Goal: Task Accomplishment & Management: Complete application form

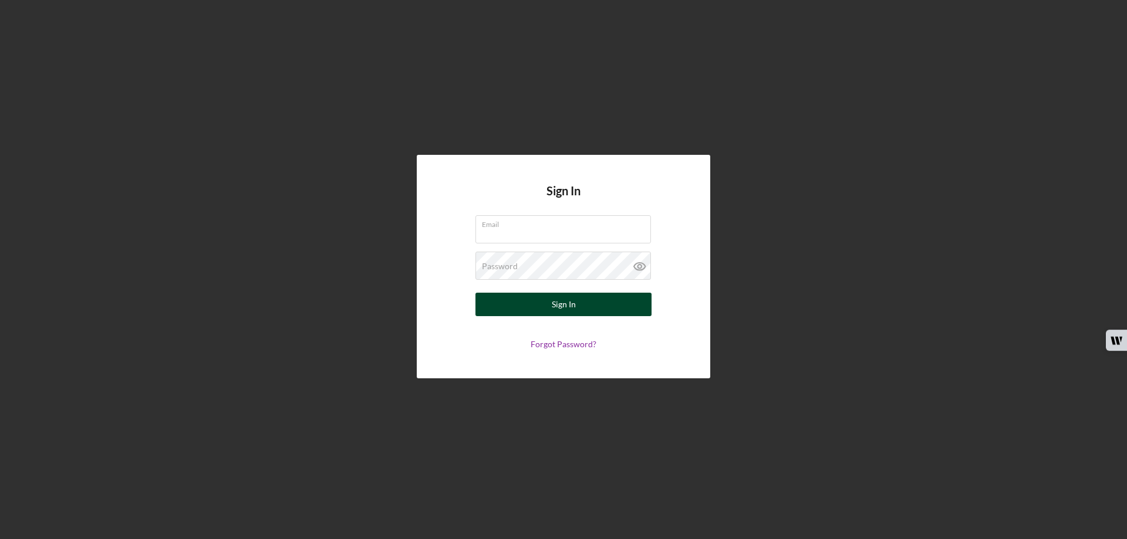
type input "[EMAIL_ADDRESS][DOMAIN_NAME]"
click at [563, 302] on div "Sign In" at bounding box center [564, 304] width 24 height 23
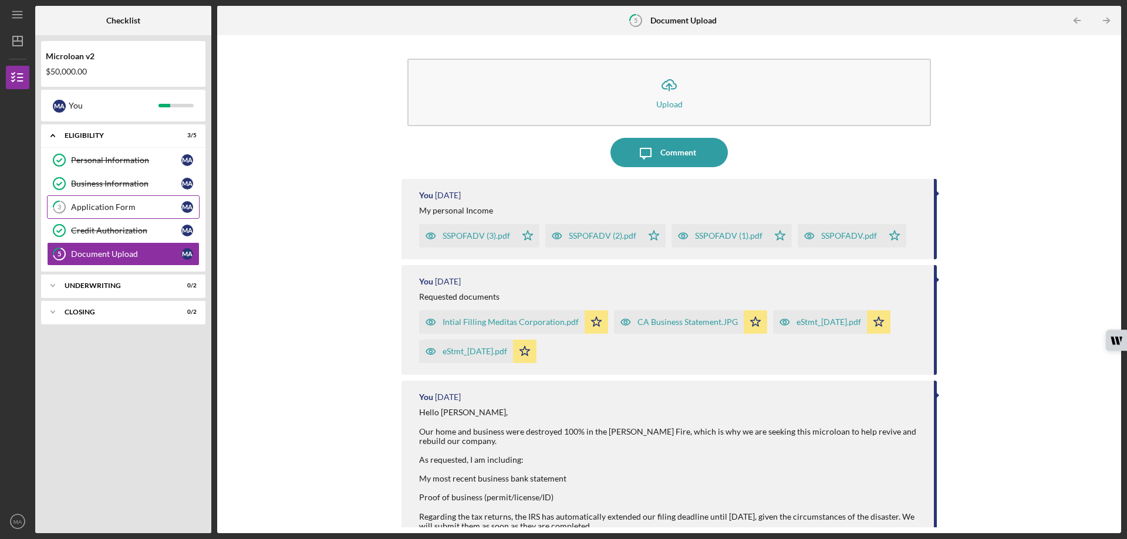
click at [106, 205] on div "Application Form" at bounding box center [126, 206] width 110 height 9
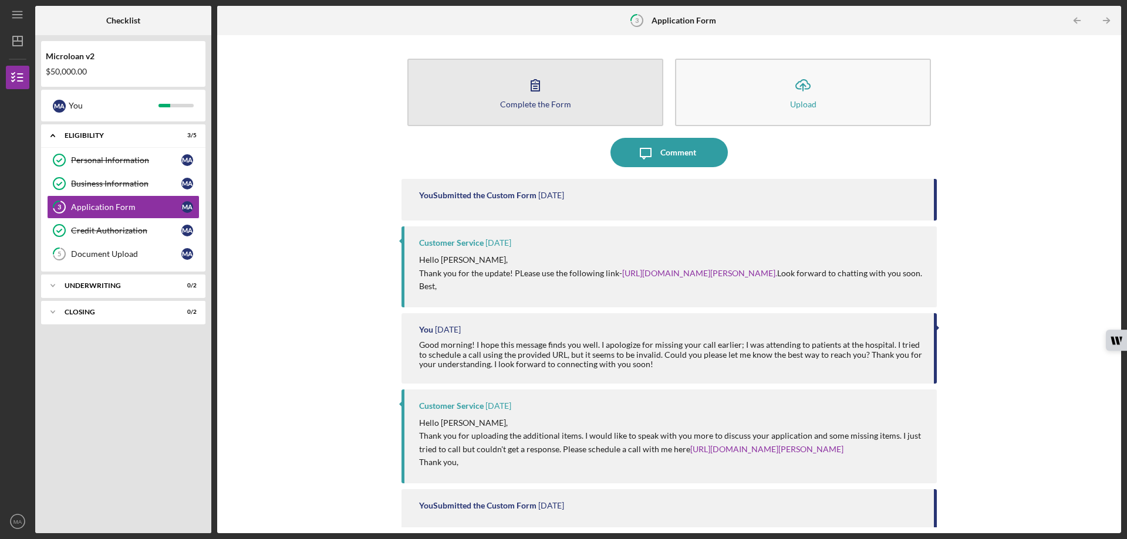
click at [521, 106] on div "Complete the Form" at bounding box center [535, 104] width 71 height 9
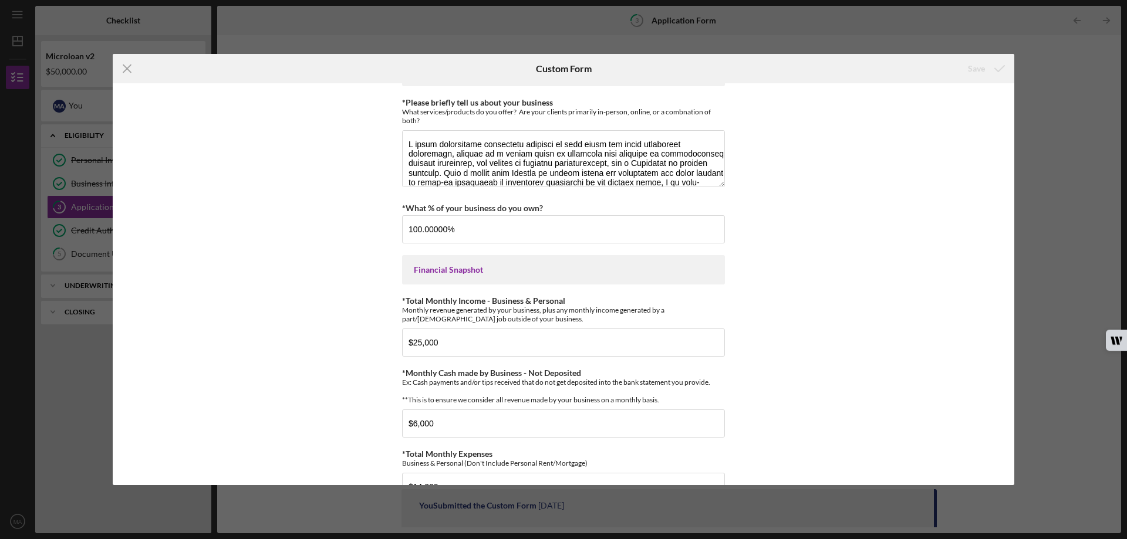
scroll to position [176, 0]
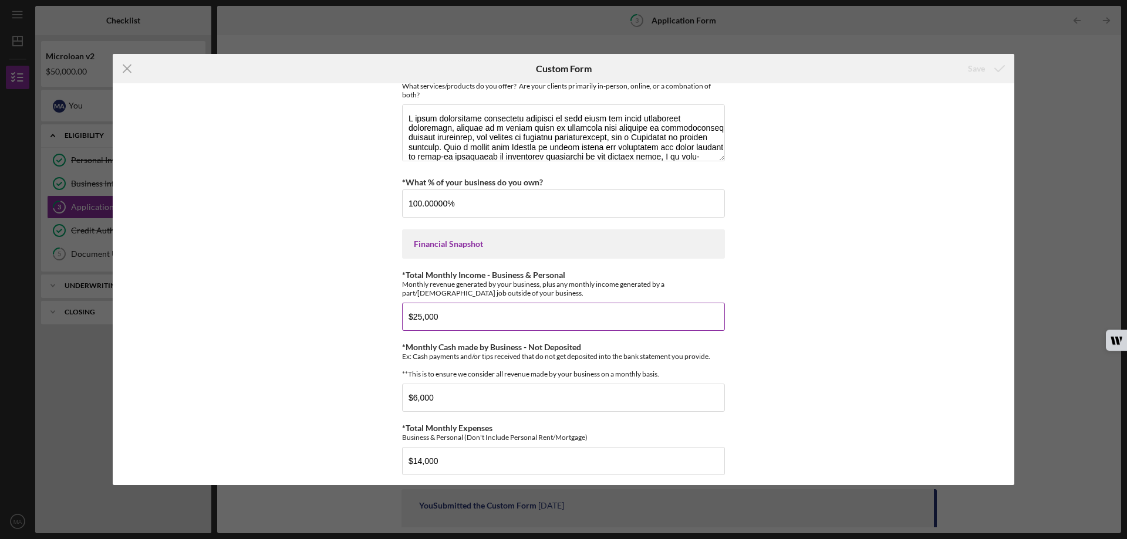
click at [441, 319] on input "$25,000" at bounding box center [563, 317] width 323 height 28
type input "$2"
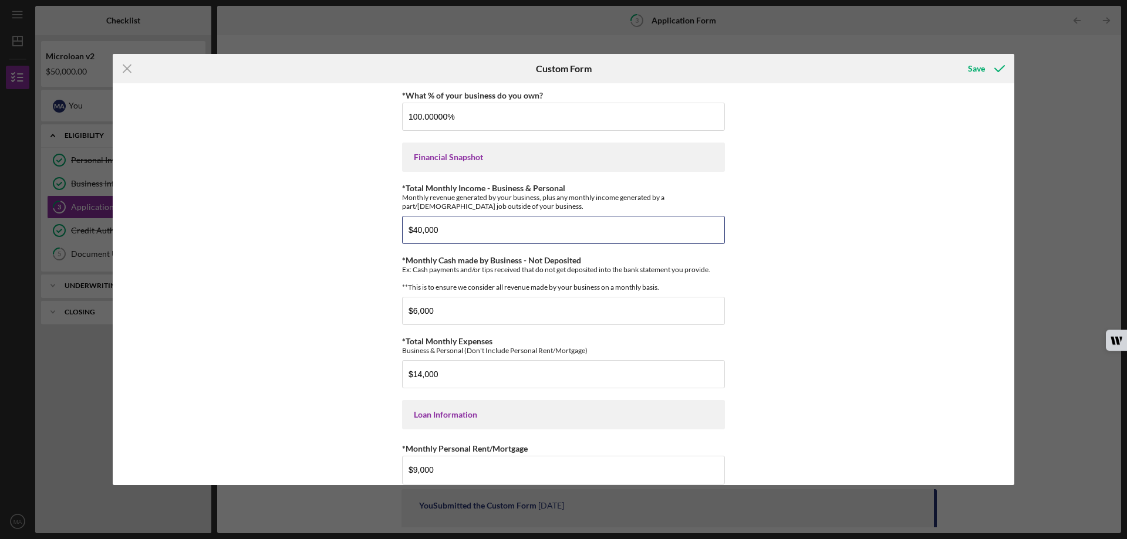
scroll to position [293, 0]
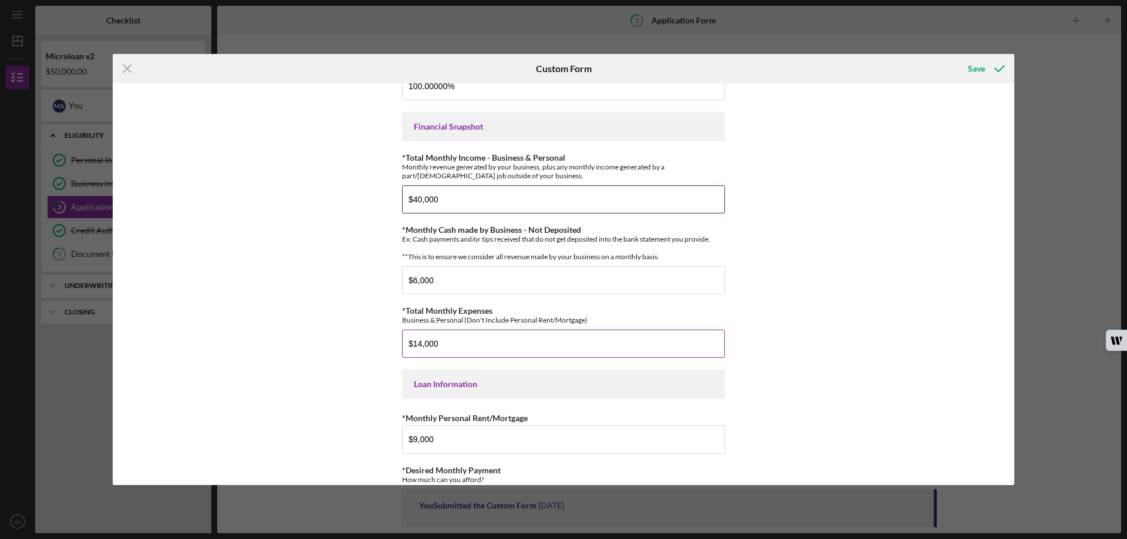
type input "$40,000"
click at [417, 351] on input "$14,000" at bounding box center [563, 344] width 323 height 28
click at [418, 350] on input "$14,000" at bounding box center [563, 344] width 323 height 28
click at [419, 351] on input "$14,000" at bounding box center [563, 344] width 323 height 28
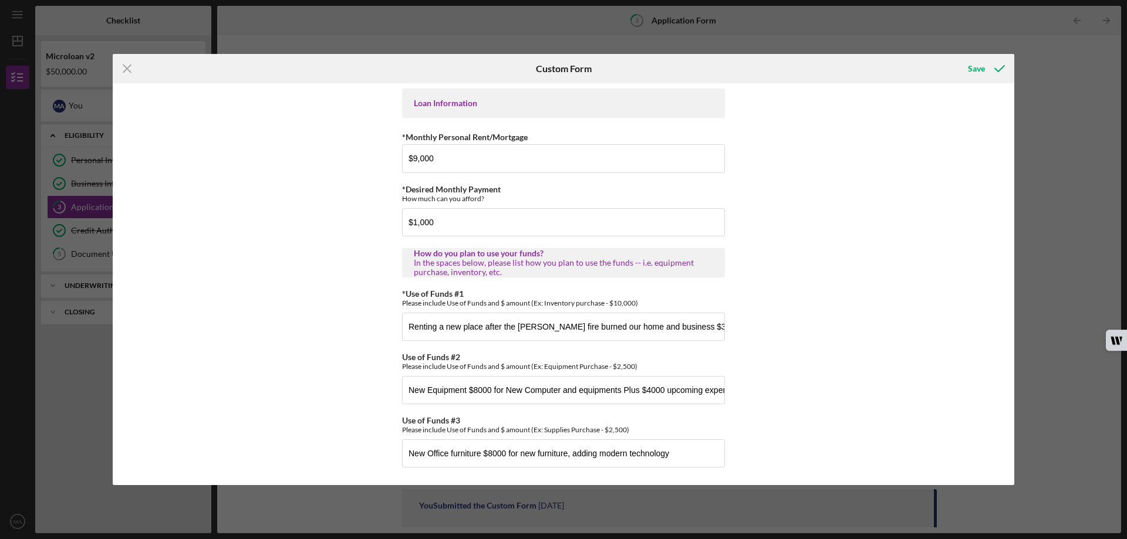
scroll to position [583, 0]
type input "$16,000"
drag, startPoint x: 712, startPoint y: 326, endPoint x: 734, endPoint y: 329, distance: 22.0
click at [734, 329] on div "*Applicant Personal Phone Number [PHONE_NUMBER] *How did you hear about us? Nam…" at bounding box center [563, 284] width 901 height 402
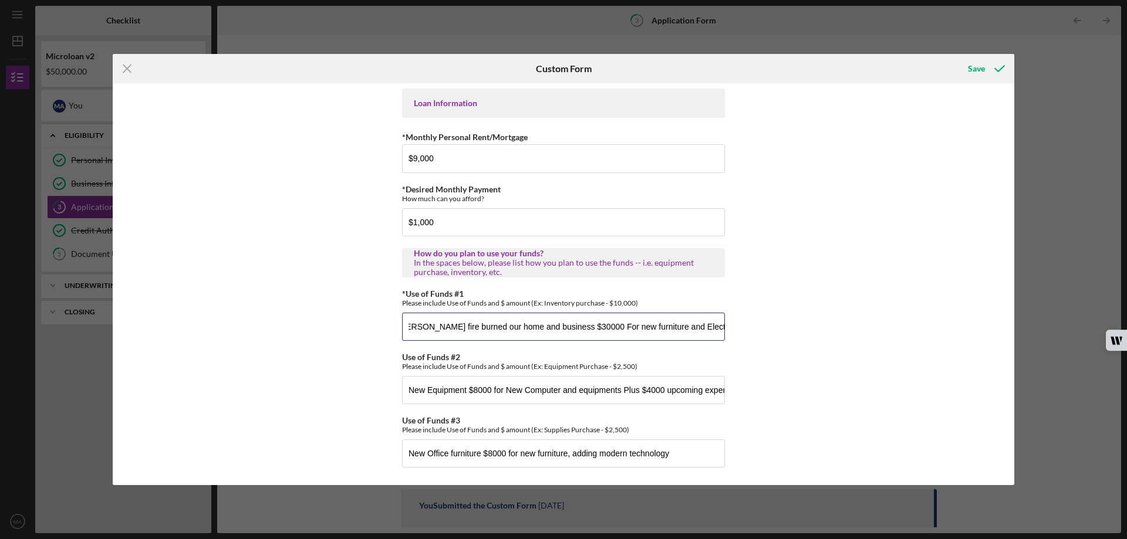
scroll to position [0, 124]
type input "Renting a new place after the [PERSON_NAME] fire burned our home and business $…"
drag, startPoint x: 404, startPoint y: 330, endPoint x: 755, endPoint y: 334, distance: 350.9
click at [755, 335] on div "*Applicant Personal Phone Number [PHONE_NUMBER] *How did you hear about us? Nam…" at bounding box center [563, 284] width 901 height 402
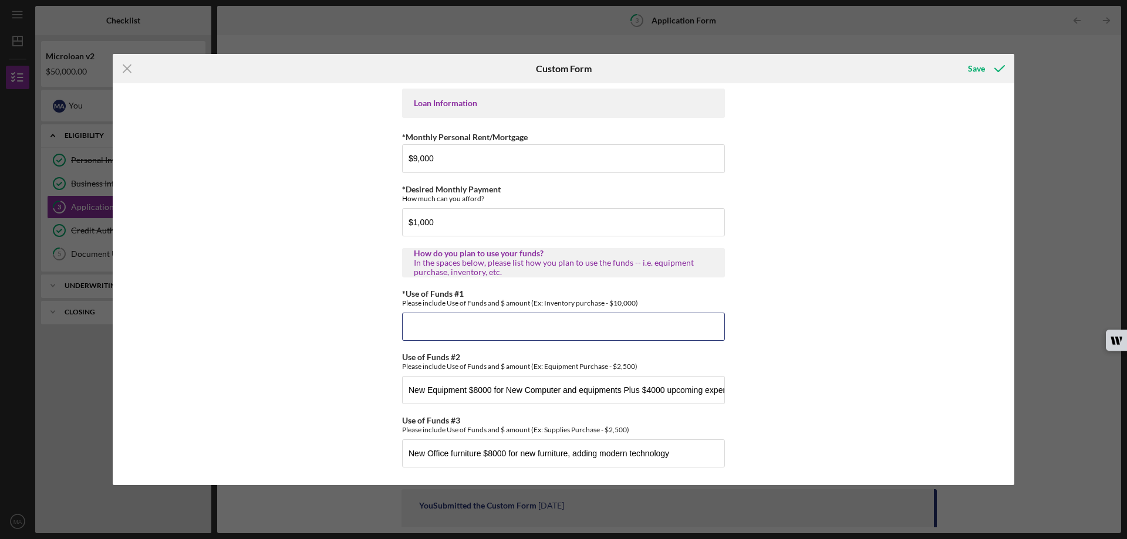
paste input "1. Medical/Office Equipment & Technology – $15,000 Purchase new laptops, tablet…"
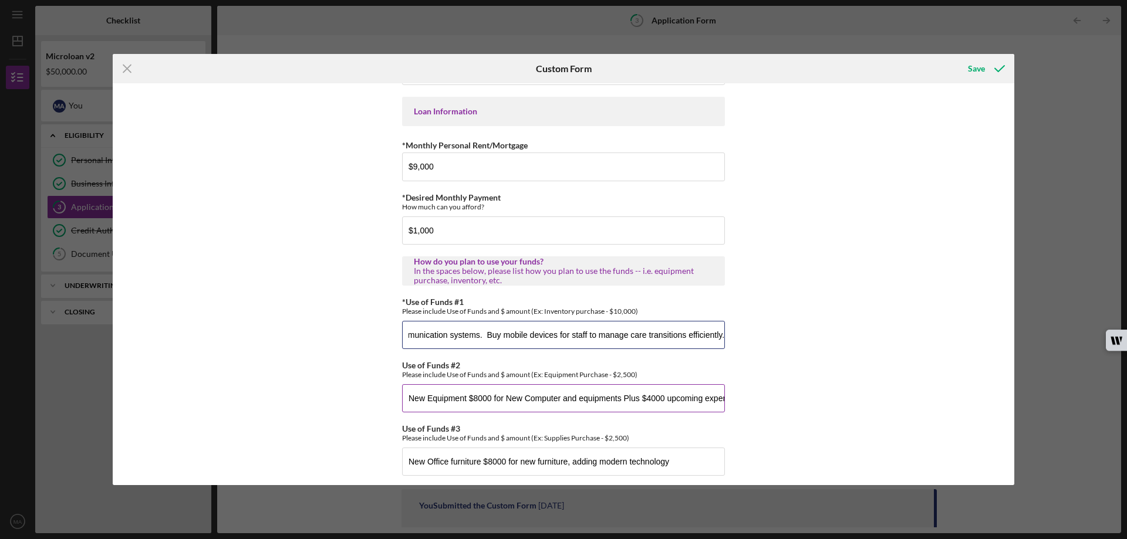
scroll to position [583, 0]
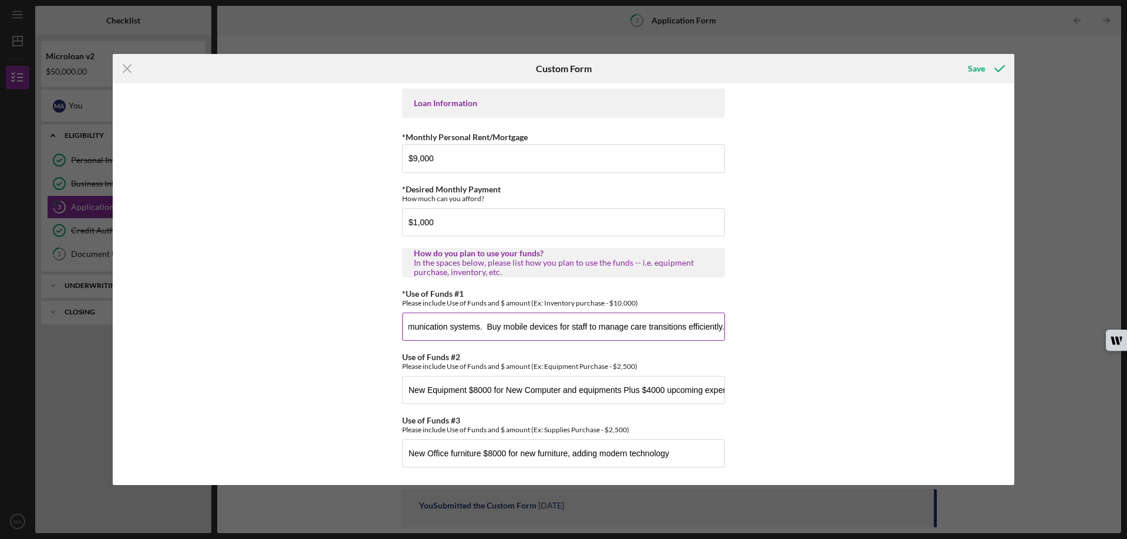
click at [404, 328] on input "1. Medical/Office Equipment & Technology – $15,000 Purchase new laptops, tablet…" at bounding box center [563, 327] width 323 height 28
type input "1. Medical/Office Equipment & Technology – $15,000 Purchase new laptops, tablet…"
drag, startPoint x: 408, startPoint y: 391, endPoint x: 772, endPoint y: 401, distance: 364.0
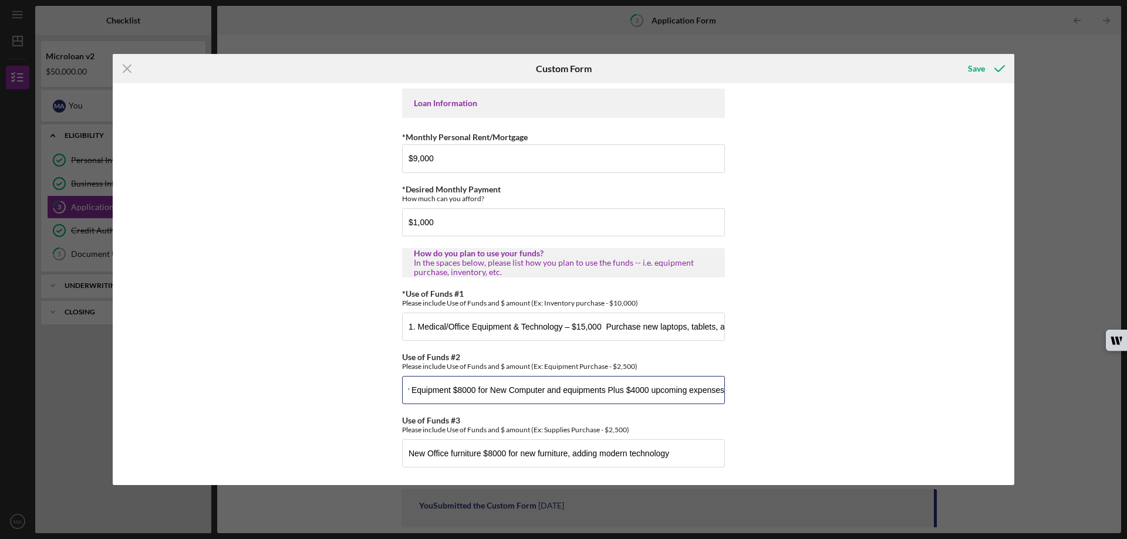
click at [772, 401] on div "*Applicant Personal Phone Number [PHONE_NUMBER] *How did you hear about us? Nam…" at bounding box center [563, 284] width 901 height 402
paste input "Clinical & Operational Supplies – $8,000"
type input "Clinical & Operational Supplies – $8,000"
click at [581, 327] on input "1. Medical/Office Equipment & Technology – $15,000 Purchase new laptops, tablet…" at bounding box center [563, 327] width 323 height 28
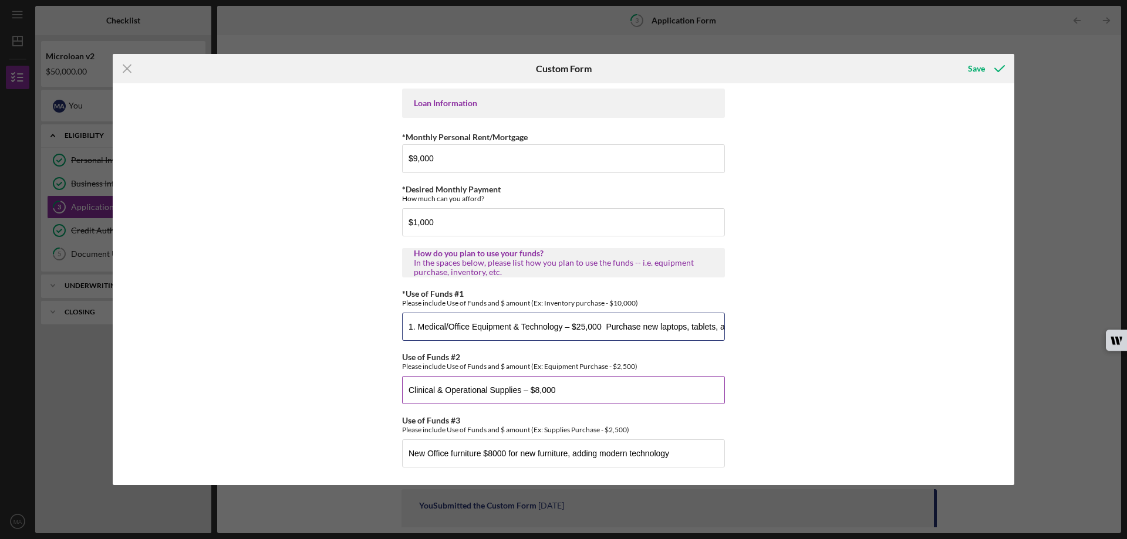
type input "1. Medical/Office Equipment & Technology – $25,000 Purchase new laptops, tablet…"
click at [519, 391] on input "Clinical & Operational Supplies – $8,000" at bounding box center [563, 390] width 323 height 28
click at [537, 388] on input "Clinical & Operational Supplies – $8,000" at bounding box center [563, 390] width 323 height 28
click at [521, 393] on input "Clinical & Operational Supplies – $12,000" at bounding box center [563, 390] width 323 height 28
click at [614, 391] on input "Clinical & Operational Supplies , training– $12,000" at bounding box center [563, 390] width 323 height 28
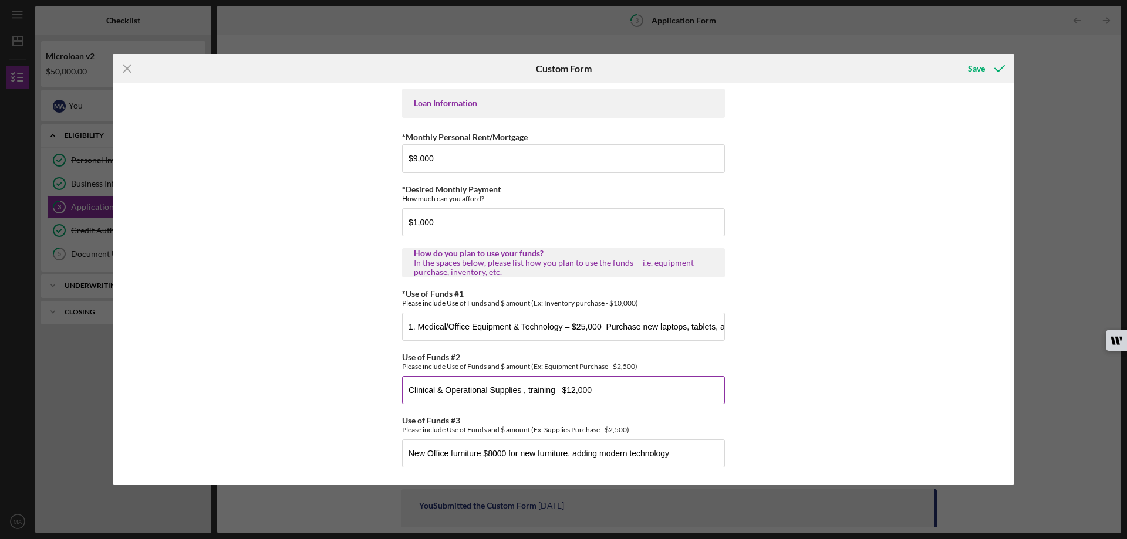
paste input "[MEDICAL_DATA] materials (printed guides, multilingual handouts, videos). Durab…"
click at [454, 391] on input "Clinical & Operational Supplies , training– $12,000 [MEDICAL_DATA] materials (p…" at bounding box center [563, 390] width 323 height 28
type input "Clinical & Operational Supplies , training– $12,000 [MEDICAL_DATA] materials (p…"
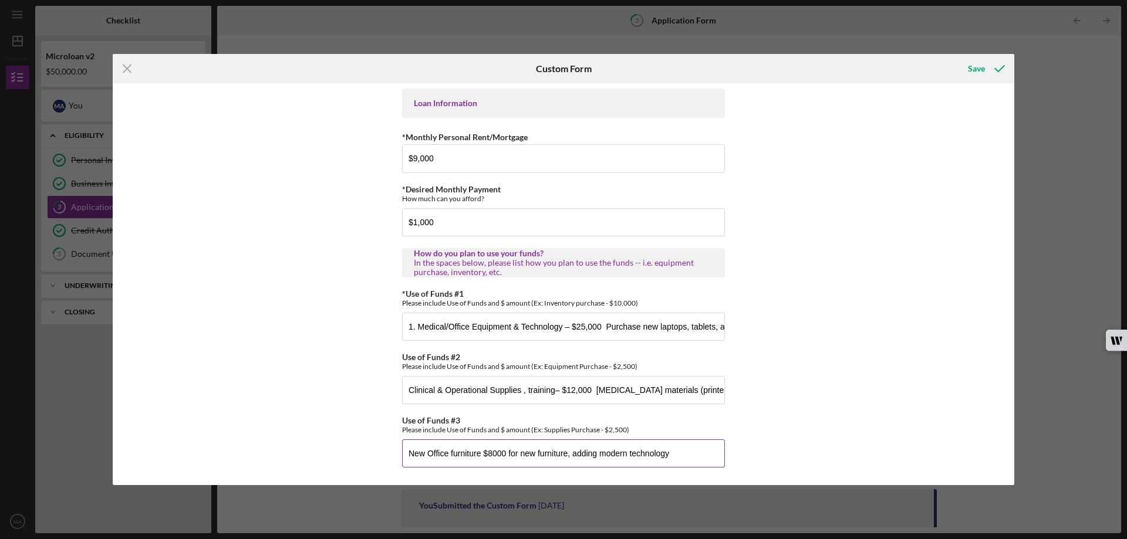
drag, startPoint x: 670, startPoint y: 455, endPoint x: 407, endPoint y: 454, distance: 262.9
click at [407, 454] on input "New Office furniture $8000 for new furniture, adding modern technology" at bounding box center [563, 454] width 323 height 28
paste input ". Marketing & Outreach – $7,000 Build and maintain a professional website for M…"
click at [410, 453] on input ". Marketing & Outreach – $7,000 Build and maintain a professional website for M…" at bounding box center [563, 454] width 323 height 28
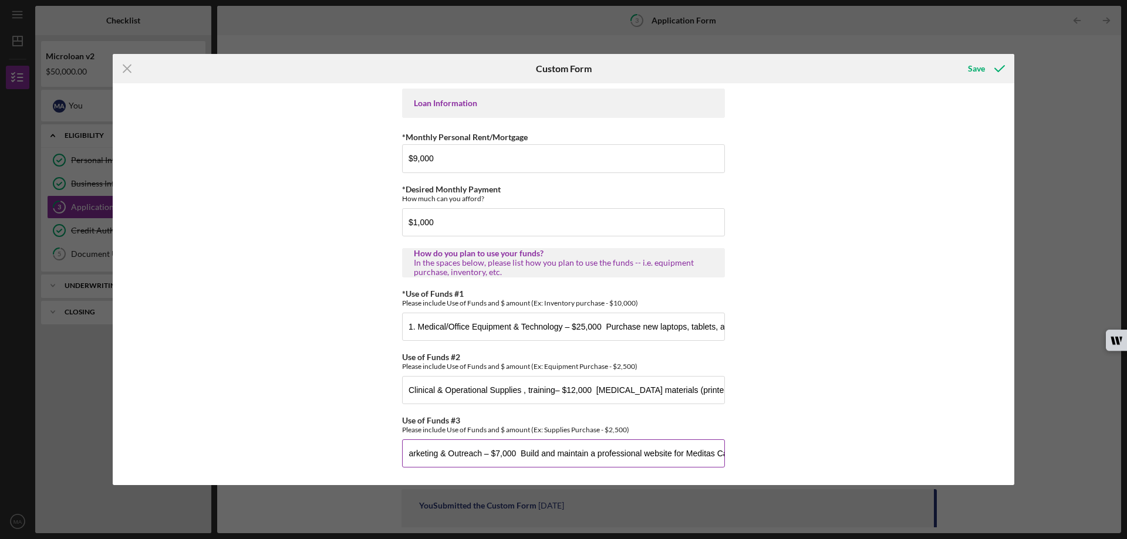
scroll to position [0, 0]
click at [404, 452] on input "Transport. Marketing & Outreach – $7,000 Build and maintain a professional webs…" at bounding box center [563, 454] width 323 height 28
paste input "Business Infrastructure & Professional Services"
click at [708, 457] on input "Business Infrastructure & Professional Services. Transport. Marketing & Outreac…" at bounding box center [563, 454] width 323 height 28
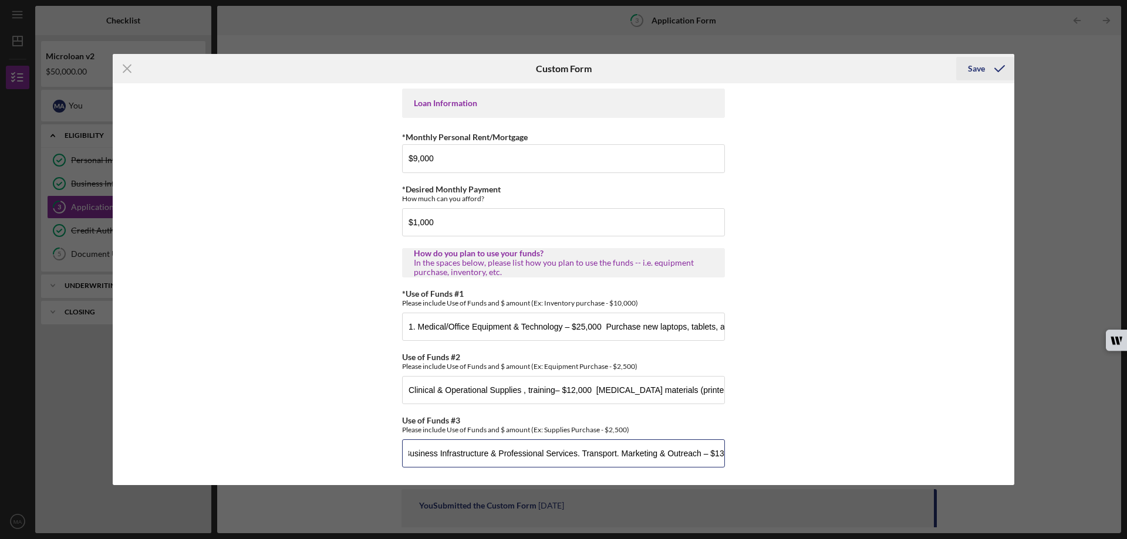
type input "Business Infrastructure & Professional Services. Transport. Marketing & Outreac…"
click at [976, 70] on div "Save" at bounding box center [976, 68] width 17 height 23
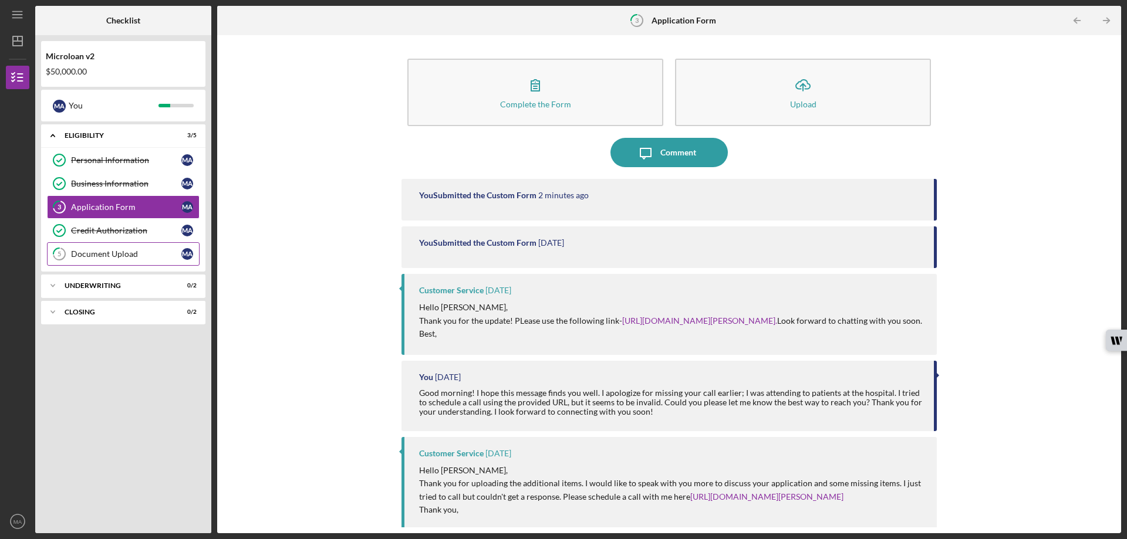
click at [144, 245] on link "5 Document Upload M A" at bounding box center [123, 253] width 153 height 23
